Goal: Task Accomplishment & Management: Complete application form

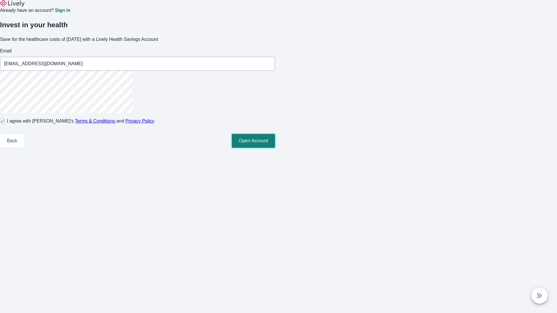
click at [275, 148] on button "Open Account" at bounding box center [253, 141] width 43 height 14
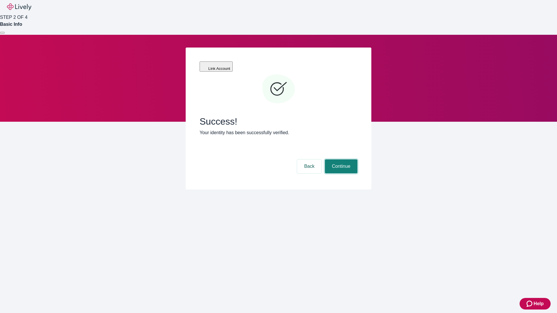
click at [340, 160] on button "Continue" at bounding box center [341, 167] width 32 height 14
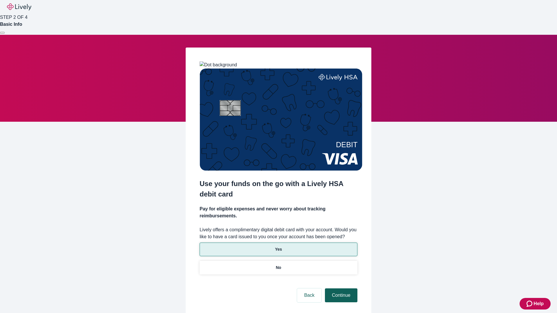
click at [278, 247] on p "Yes" at bounding box center [278, 250] width 7 height 6
click at [340, 289] on button "Continue" at bounding box center [341, 296] width 32 height 14
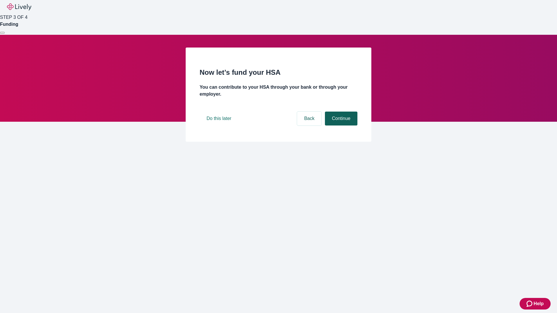
click at [340, 126] on button "Continue" at bounding box center [341, 119] width 32 height 14
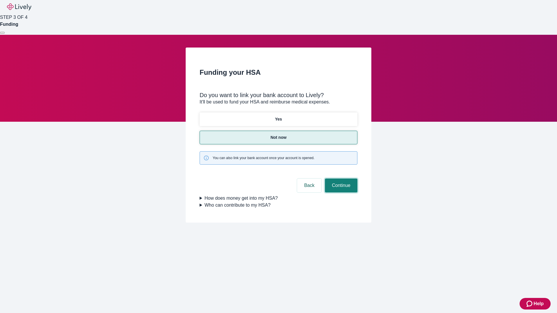
click at [340, 179] on button "Continue" at bounding box center [341, 186] width 32 height 14
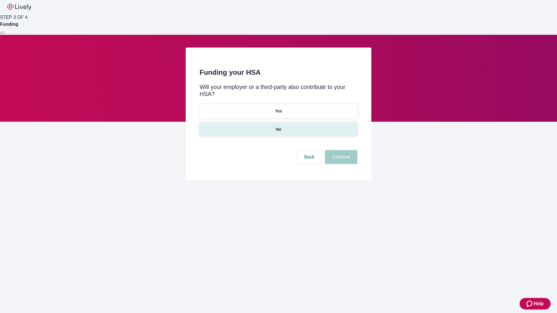
click at [278, 126] on p "No" at bounding box center [279, 129] width 6 height 6
click at [340, 150] on button "Continue" at bounding box center [341, 157] width 32 height 14
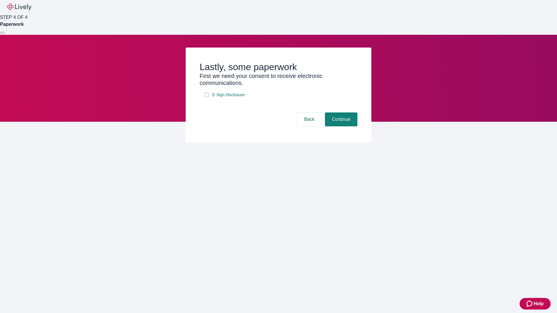
click at [207, 97] on input "E-Sign Disclosure" at bounding box center [206, 95] width 5 height 5
checkbox input "true"
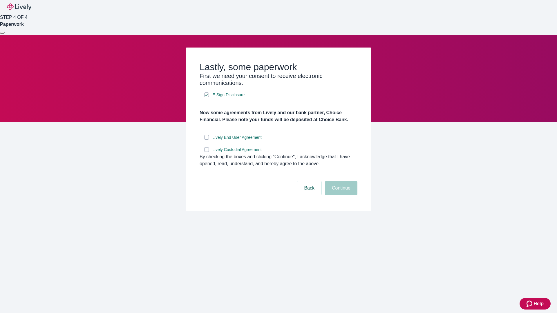
click at [207, 140] on input "Lively End User Agreement" at bounding box center [206, 137] width 5 height 5
checkbox input "true"
click at [207, 152] on input "Lively Custodial Agreement" at bounding box center [206, 149] width 5 height 5
checkbox input "true"
click at [340, 195] on button "Continue" at bounding box center [341, 188] width 32 height 14
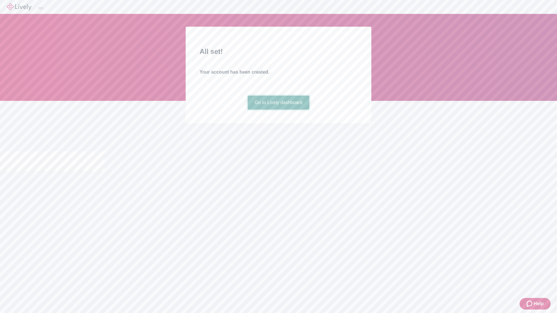
click at [278, 110] on link "Go to Lively dashboard" at bounding box center [279, 103] width 62 height 14
